Goal: Check status: Check status

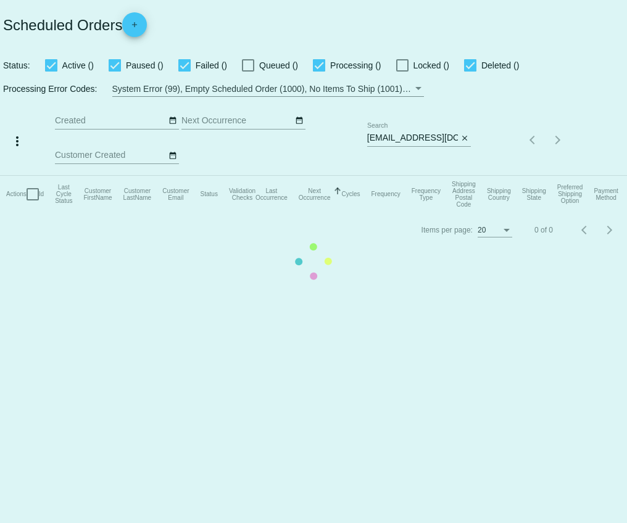
click at [460, 176] on mat-table "Actions Id Last Cycle Status Customer FirstName Customer LastName Customer Emai…" at bounding box center [313, 194] width 627 height 37
click at [464, 176] on mat-table "Actions Id Last Cycle Status Customer FirstName Customer LastName Customer Emai…" at bounding box center [313, 194] width 627 height 37
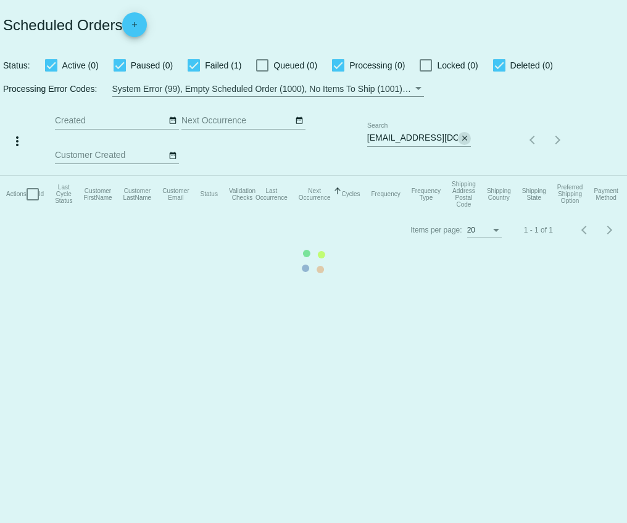
click at [464, 139] on mat-icon "close" at bounding box center [464, 139] width 9 height 10
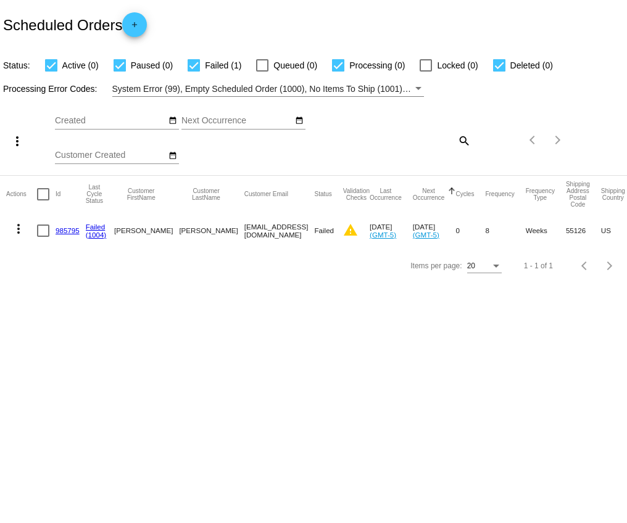
click at [464, 139] on mat-icon "search" at bounding box center [463, 140] width 15 height 19
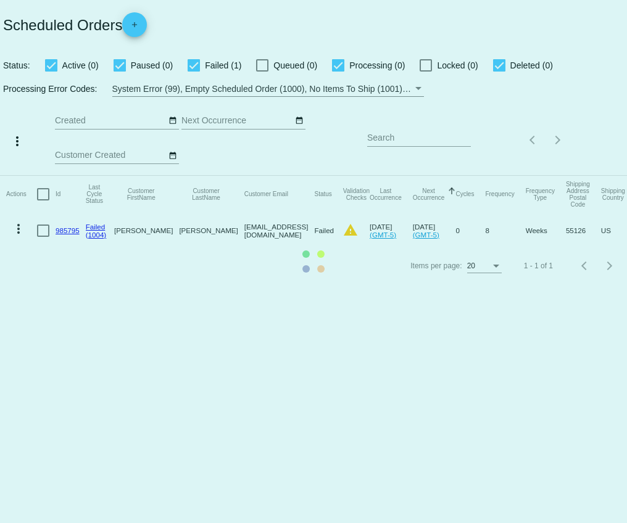
click at [426, 176] on mat-table "Actions Id Last Cycle Status Customer FirstName Customer LastName Customer Emai…" at bounding box center [313, 212] width 627 height 73
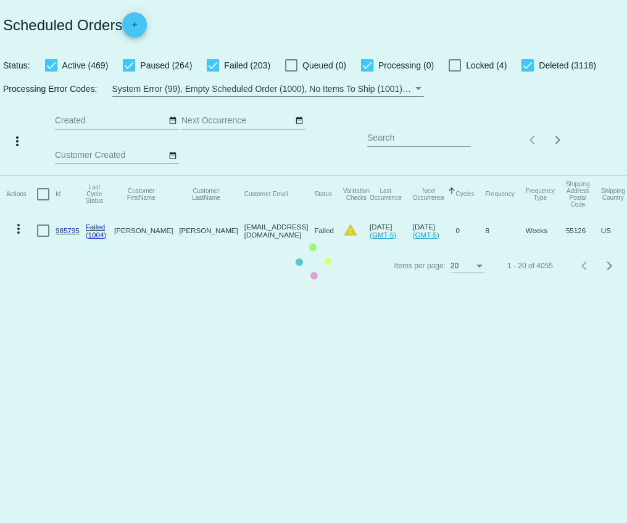
click at [422, 176] on mat-table "Actions Id Last Cycle Status Customer FirstName Customer LastName Customer Emai…" at bounding box center [313, 212] width 627 height 73
click at [419, 176] on mat-table "Actions Id Last Cycle Status Customer FirstName Customer LastName Customer Emai…" at bounding box center [313, 212] width 627 height 73
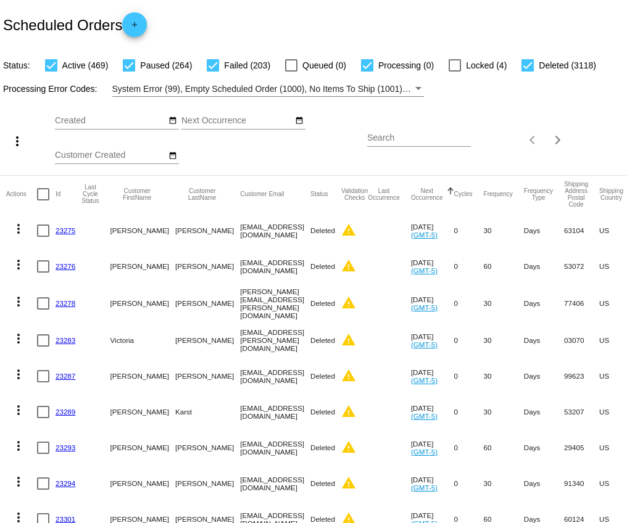
click at [404, 140] on input "Search" at bounding box center [419, 138] width 104 height 10
paste input "[EMAIL_ADDRESS][DOMAIN_NAME]"
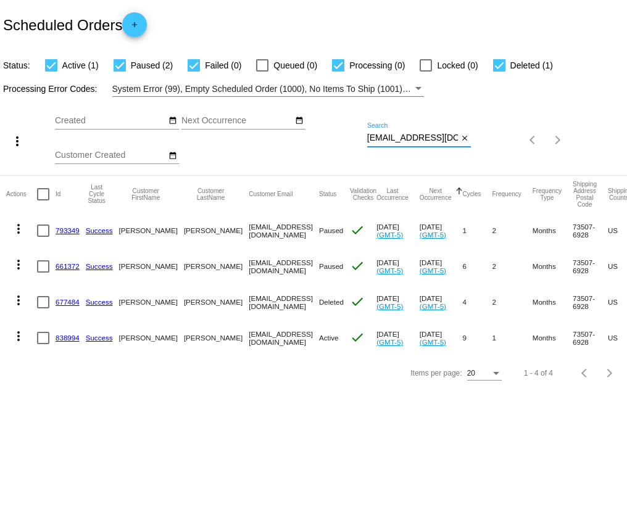
type input "[EMAIL_ADDRESS][DOMAIN_NAME]"
click at [65, 338] on link "838994" at bounding box center [68, 338] width 24 height 8
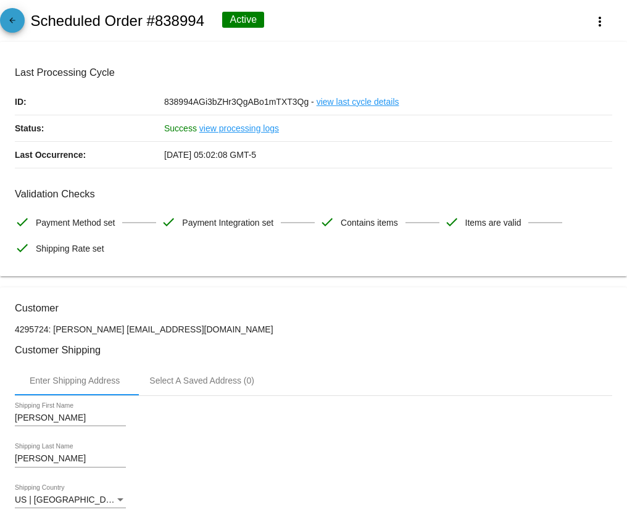
click at [21, 22] on link "arrow_back" at bounding box center [12, 20] width 25 height 25
